Goal: Information Seeking & Learning: Learn about a topic

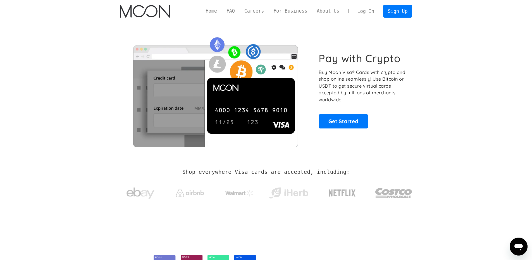
click at [333, 59] on h1 "Pay with Crypto" at bounding box center [360, 58] width 82 height 13
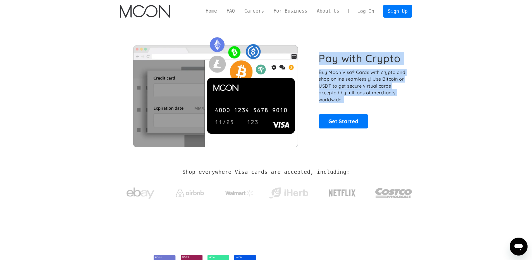
drag, startPoint x: 333, startPoint y: 59, endPoint x: 397, endPoint y: 103, distance: 77.7
click at [397, 103] on div "Pay with Crypto Buy Moon Visa® Cards with crypto and shop online seamlessly! Us…" at bounding box center [362, 90] width 87 height 76
click at [410, 74] on div "Pay with Crypto Buy Moon Visa® Cards with crypto and shop online seamlessly! Us…" at bounding box center [266, 89] width 293 height 113
click at [368, 86] on p "Buy Moon Visa® Cards with crypto and shop online seamlessly! Use Bitcoin or USD…" at bounding box center [362, 86] width 87 height 34
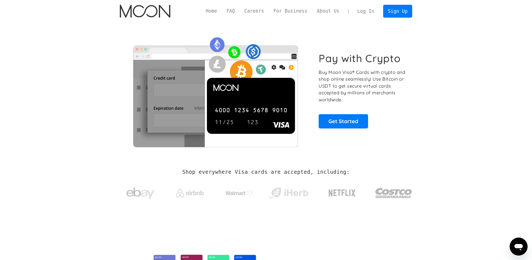
click at [368, 86] on p "Buy Moon Visa® Cards with crypto and shop online seamlessly! Use Bitcoin or USD…" at bounding box center [362, 86] width 87 height 34
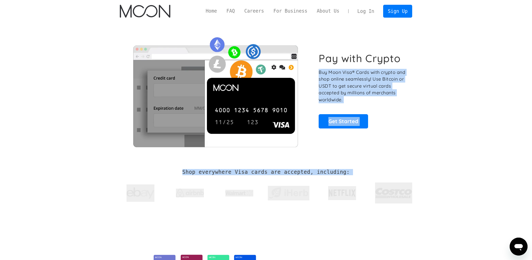
drag, startPoint x: 368, startPoint y: 86, endPoint x: 363, endPoint y: 200, distance: 113.8
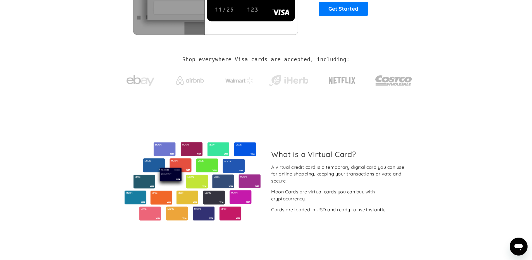
scroll to position [140, 0]
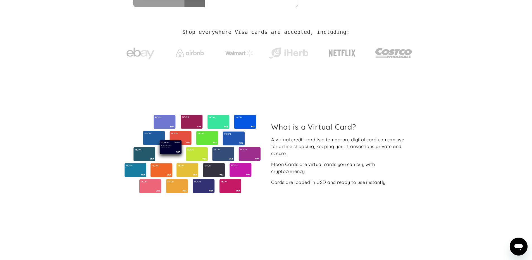
click at [281, 152] on div "A virtual credit card is a temporary digital card you can use for online shoppi…" at bounding box center [339, 146] width 137 height 21
click at [282, 155] on div "A virtual credit card is a temporary digital card you can use for online shoppi…" at bounding box center [339, 146] width 137 height 21
click at [282, 141] on div "A virtual credit card is a temporary digital card you can use for online shoppi…" at bounding box center [339, 146] width 137 height 21
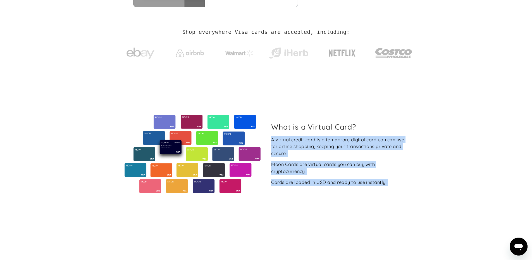
drag, startPoint x: 282, startPoint y: 141, endPoint x: 292, endPoint y: 198, distance: 57.6
click at [292, 198] on div "What is a Virtual Card? A virtual credit card is a temporary digital card you c…" at bounding box center [266, 153] width 293 height 153
click at [286, 163] on div "Moon Cards are virtual cards you can buy with cryptocurrency." at bounding box center [339, 168] width 137 height 14
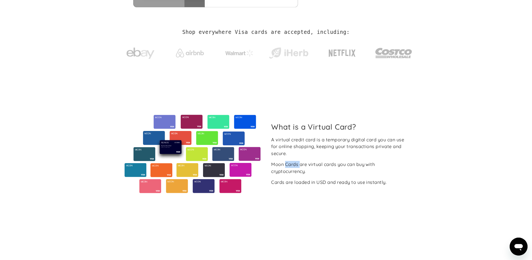
click at [286, 163] on div "Moon Cards are virtual cards you can buy with cryptocurrency." at bounding box center [339, 168] width 137 height 14
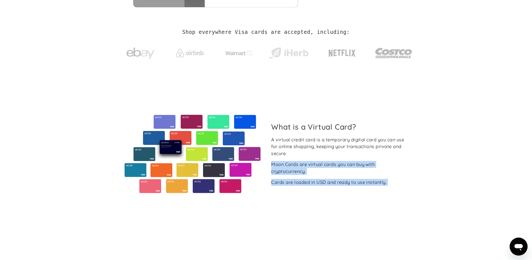
drag, startPoint x: 286, startPoint y: 163, endPoint x: 290, endPoint y: 198, distance: 35.0
click at [291, 199] on div "What is a Virtual Card? A virtual credit card is a temporary digital card you c…" at bounding box center [266, 153] width 293 height 153
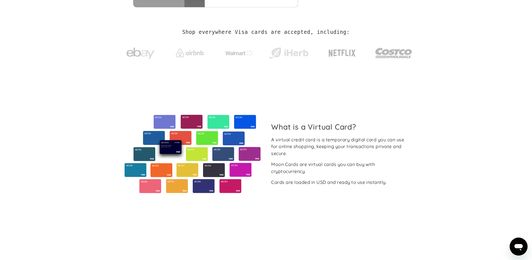
click at [276, 141] on div "A virtual credit card is a temporary digital card you can use for online shoppi…" at bounding box center [339, 146] width 137 height 21
click at [277, 142] on div "A virtual credit card is a temporary digital card you can use for online shoppi…" at bounding box center [339, 146] width 137 height 21
